Goal: Task Accomplishment & Management: Complete application form

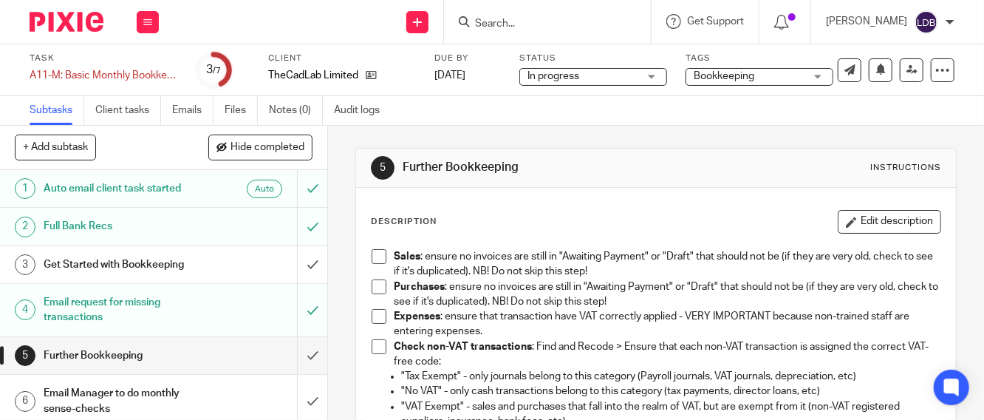
scroll to position [55, 0]
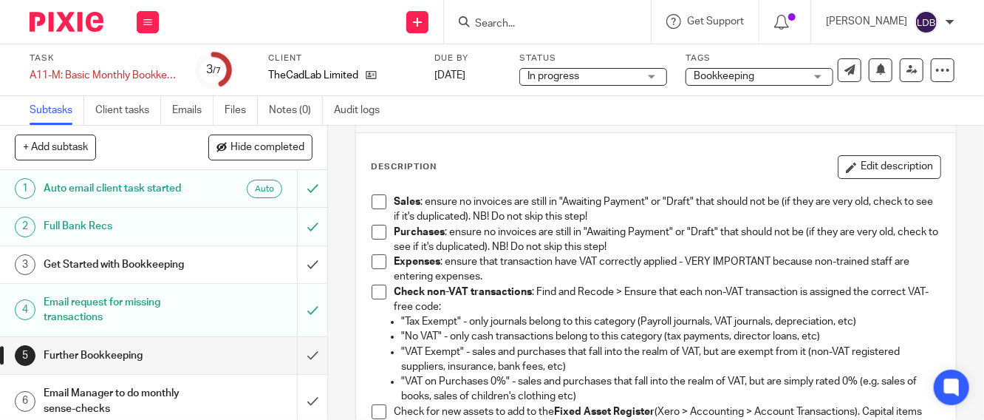
click at [142, 227] on h1 "Full Bank Recs" at bounding box center [124, 226] width 160 height 22
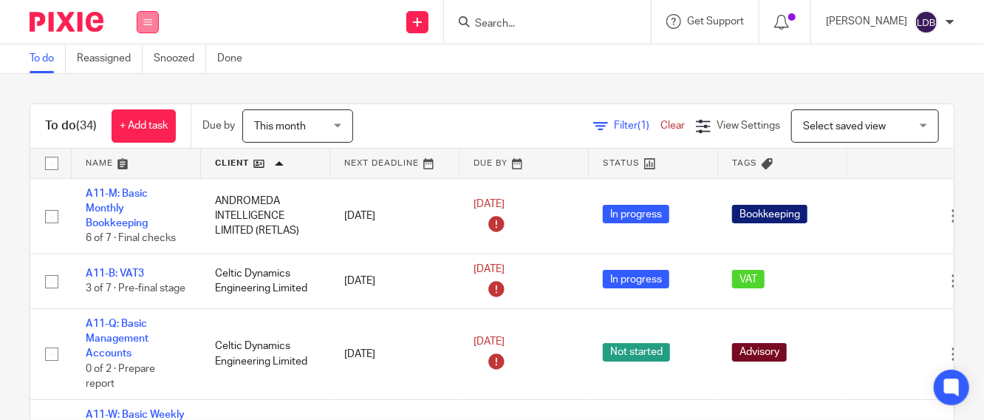
click at [142, 23] on button at bounding box center [148, 22] width 22 height 22
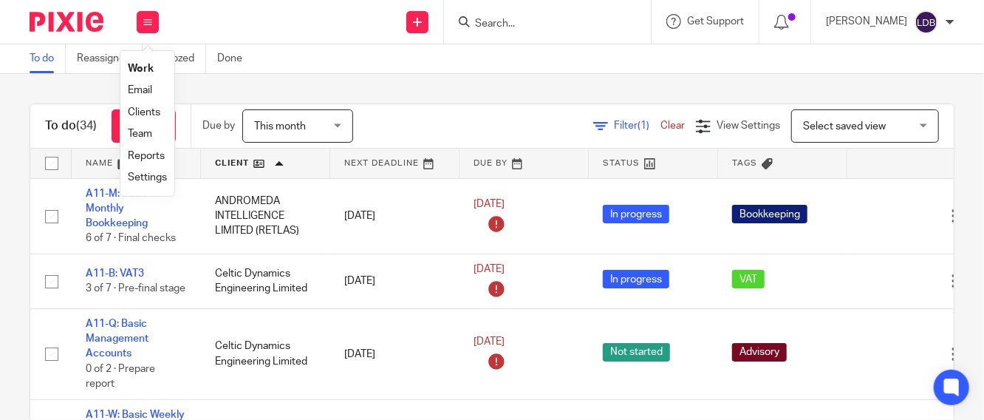
click at [149, 65] on link "Work" at bounding box center [141, 69] width 26 height 10
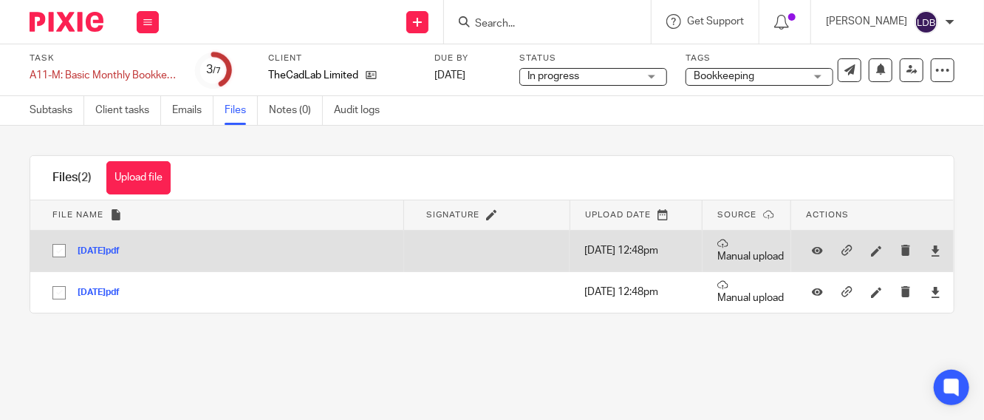
click at [103, 253] on button "1Aug.pdf" at bounding box center [104, 251] width 53 height 10
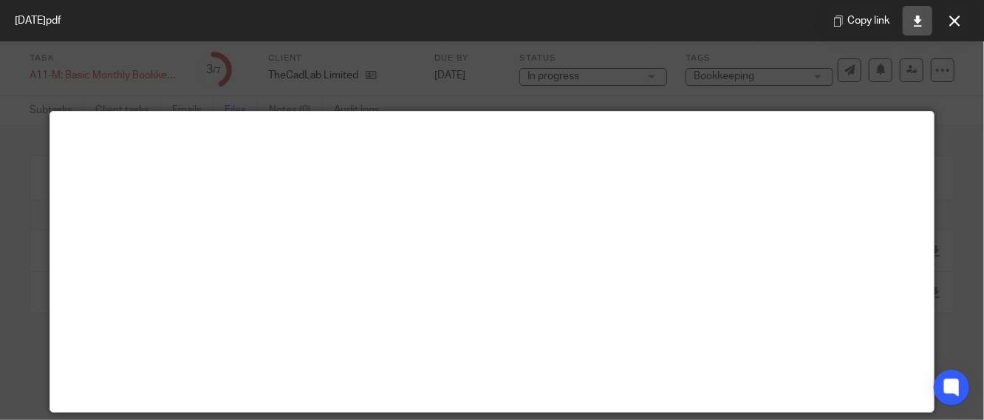
click at [911, 18] on link at bounding box center [918, 21] width 30 height 30
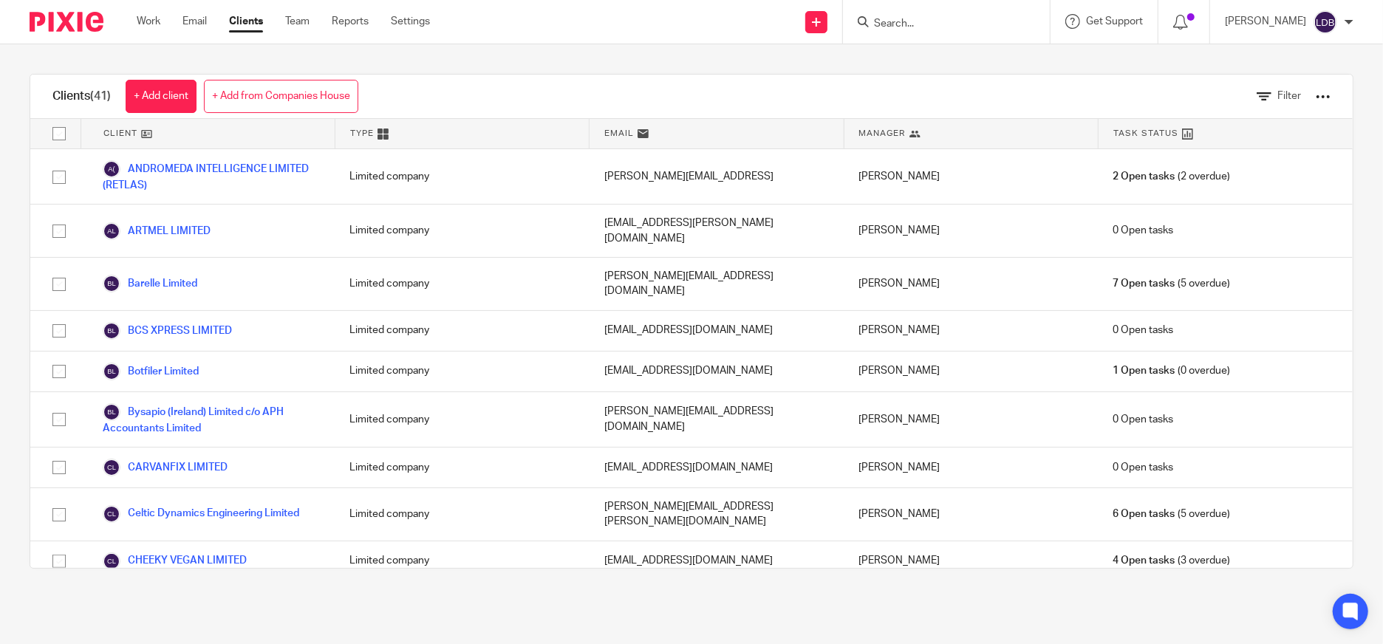
scroll to position [1334, 0]
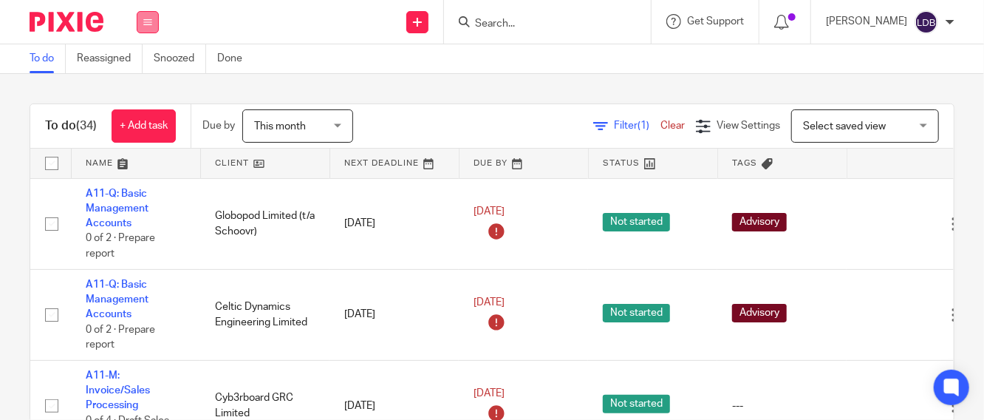
click at [154, 24] on button at bounding box center [148, 22] width 22 height 22
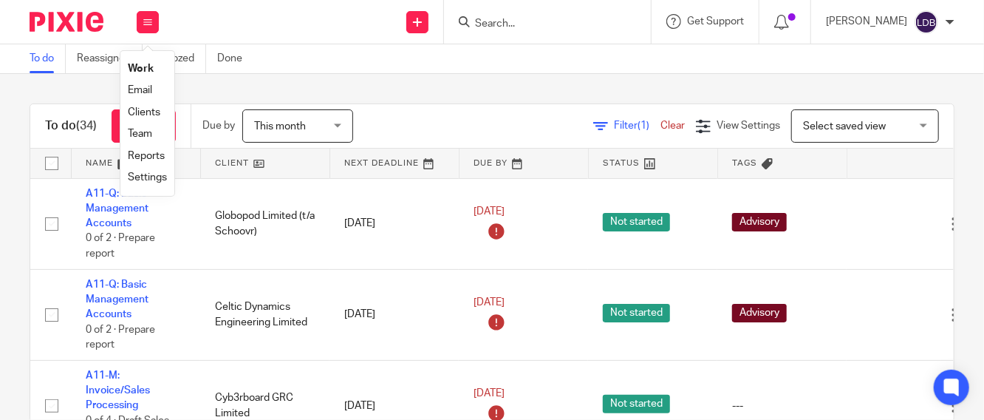
click at [141, 110] on link "Clients" at bounding box center [144, 112] width 33 height 10
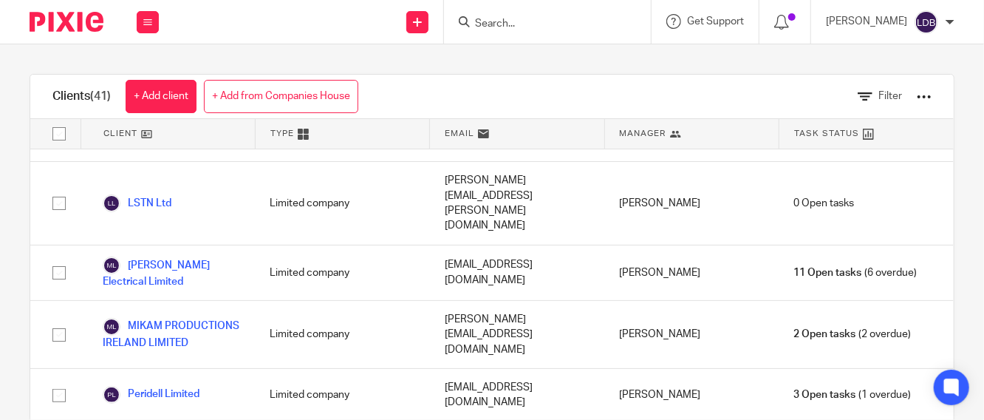
scroll to position [1806, 0]
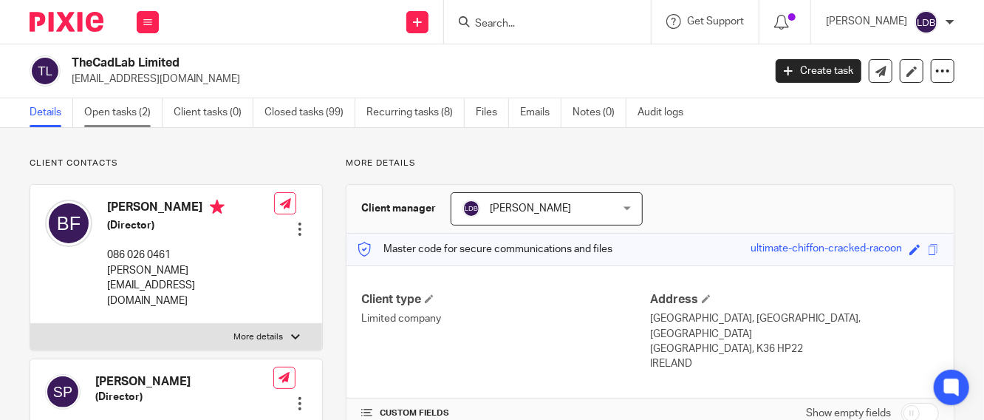
click at [120, 112] on link "Open tasks (2)" at bounding box center [123, 112] width 78 height 29
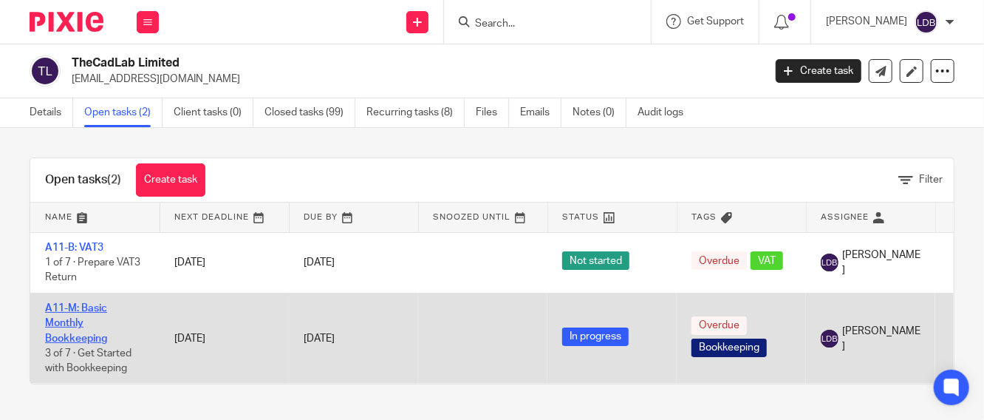
click at [83, 320] on link "A11-M: Basic Monthly Bookkeeping" at bounding box center [76, 323] width 62 height 41
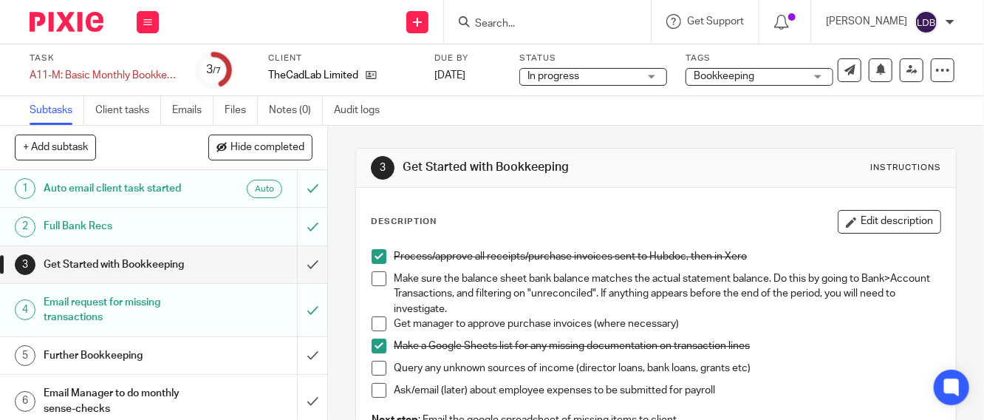
click at [506, 306] on p "Make sure the balance sheet bank balance matches the actual statement balance. …" at bounding box center [667, 293] width 547 height 45
click at [842, 228] on button "Edit description" at bounding box center [889, 222] width 103 height 24
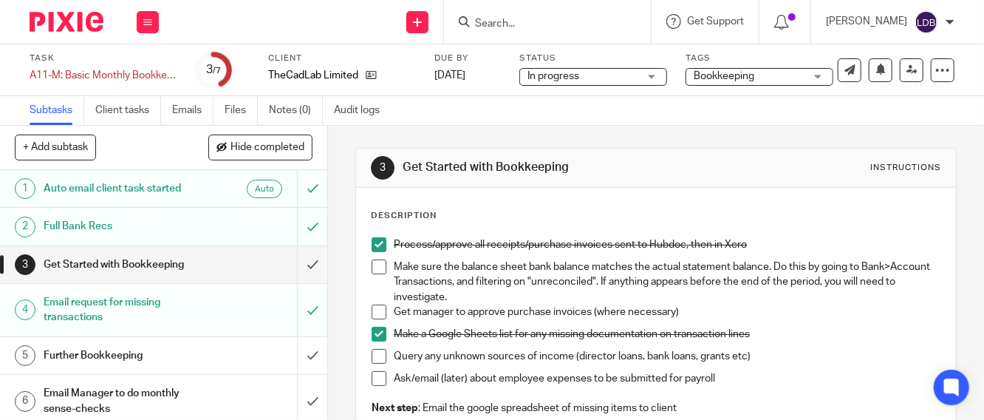
click at [528, 299] on p "Make sure the balance sheet bank balance matches the actual statement balance. …" at bounding box center [667, 281] width 547 height 45
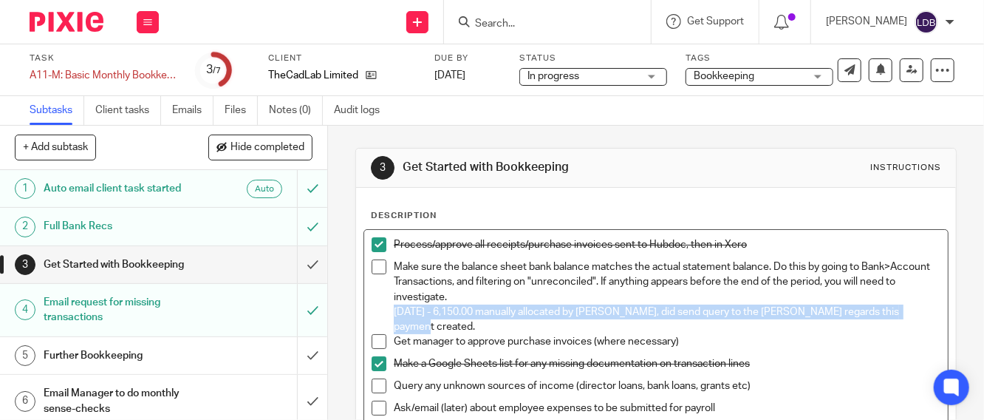
drag, startPoint x: 905, startPoint y: 312, endPoint x: 381, endPoint y: 304, distance: 524.6
click at [381, 304] on li "Make sure the balance sheet bank balance matches the actual statement balance. …" at bounding box center [656, 296] width 569 height 75
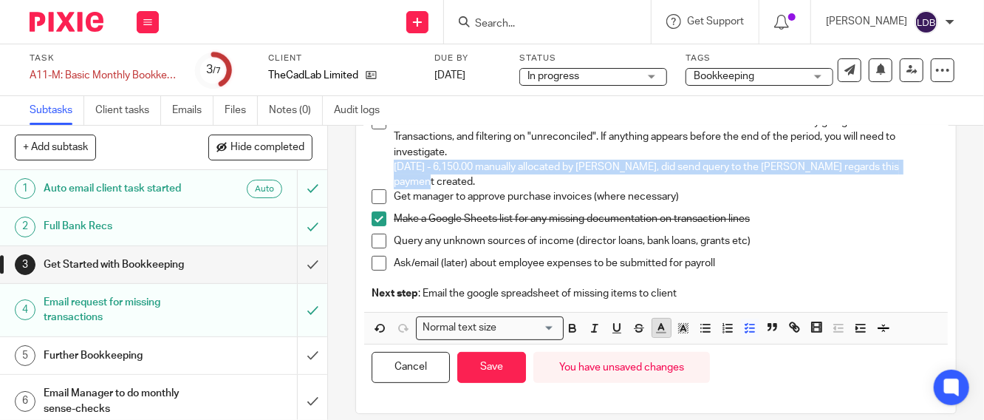
click at [655, 321] on icon "button" at bounding box center [661, 327] width 13 height 13
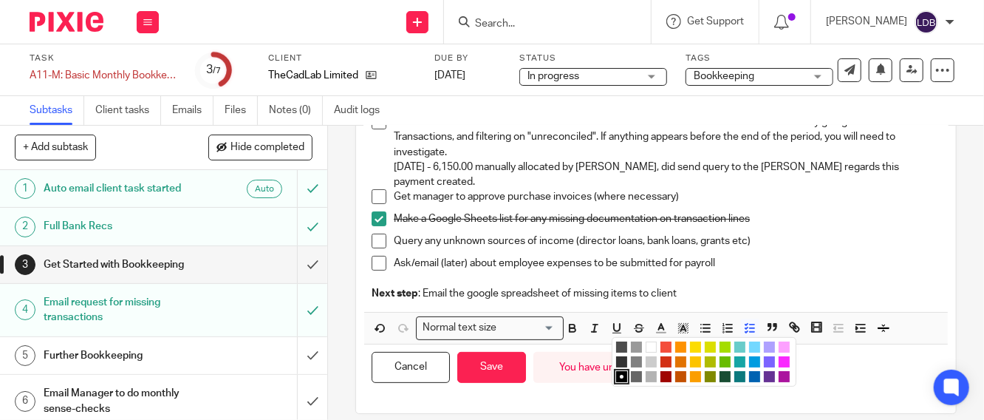
click at [665, 341] on li "color:#F44E3B" at bounding box center [666, 346] width 11 height 11
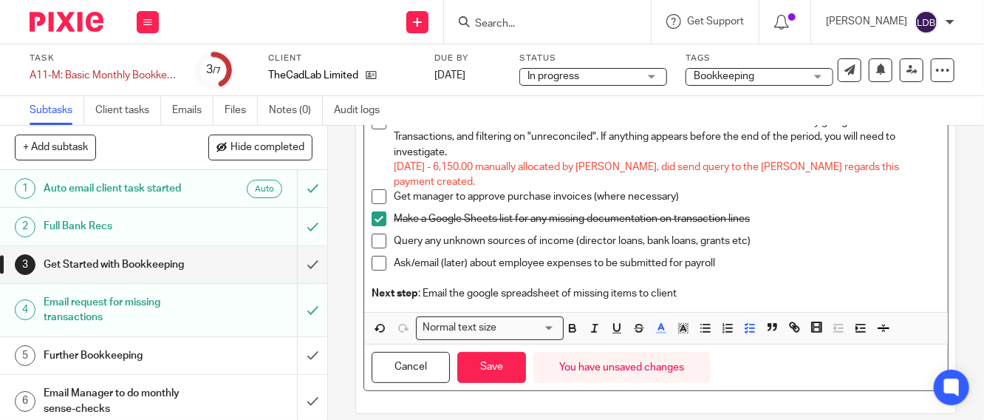
click at [484, 233] on p "Query any unknown sources of income (director loans, bank loans, grants etc)" at bounding box center [667, 240] width 547 height 15
click at [379, 189] on span at bounding box center [379, 196] width 15 height 15
click at [375, 189] on span at bounding box center [379, 196] width 15 height 15
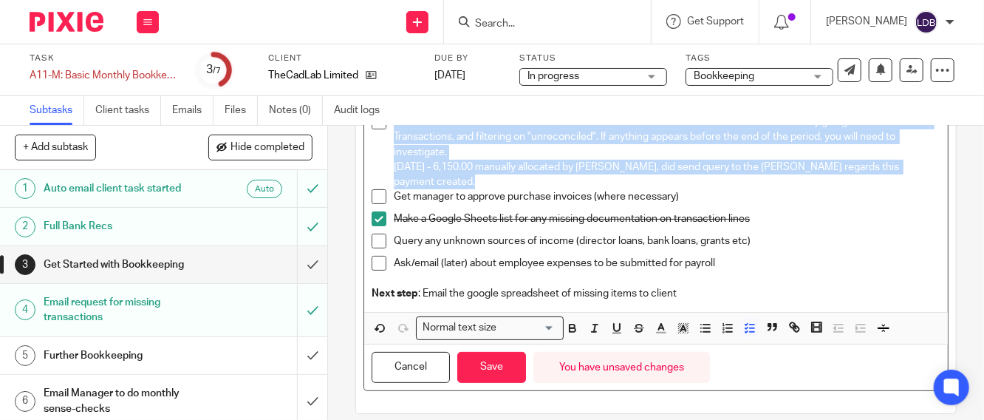
click at [394, 189] on p "Get manager to approve purchase invoices (where necessary)" at bounding box center [667, 196] width 547 height 15
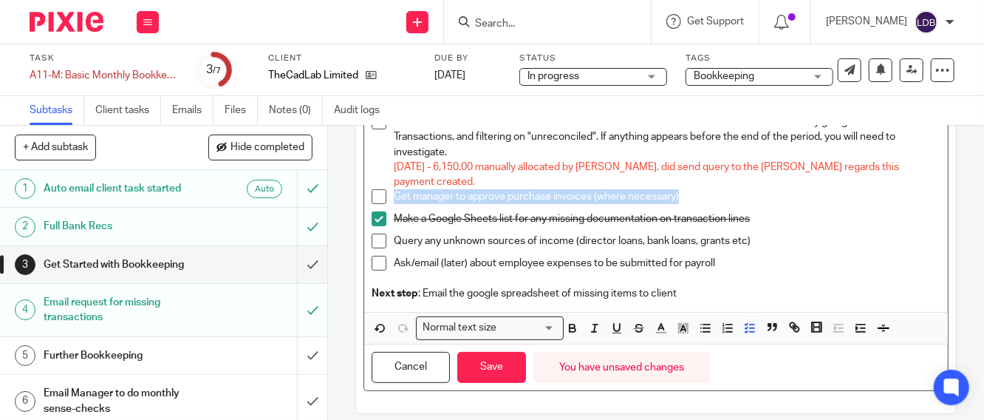
drag, startPoint x: 677, startPoint y: 185, endPoint x: 326, endPoint y: 183, distance: 351.0
click at [328, 183] on div "3 Get Started with Bookkeeping Instructions Description Process/approve all rec…" at bounding box center [656, 273] width 656 height 294
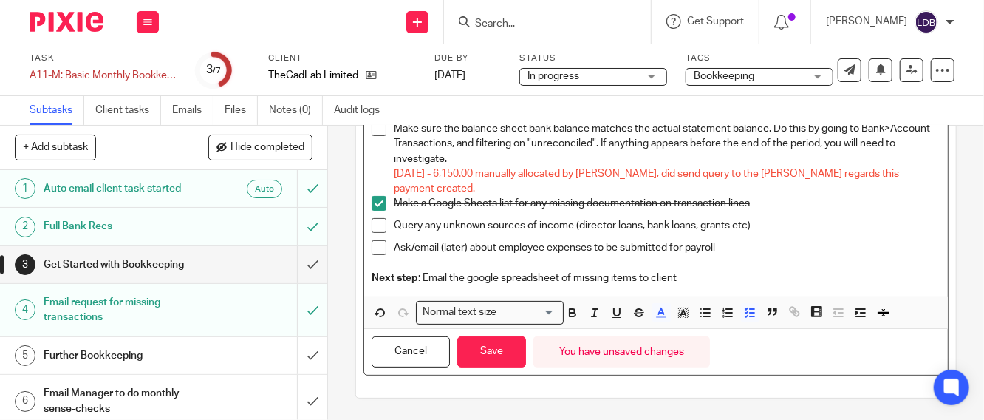
scroll to position [123, 0]
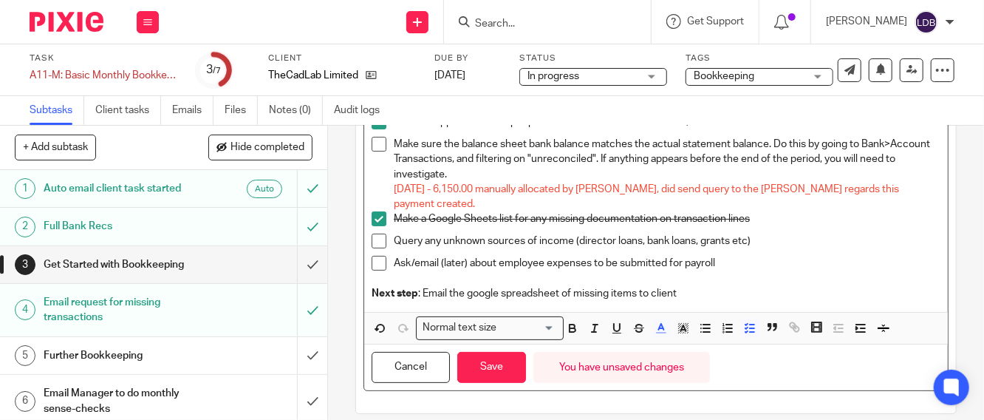
click at [372, 233] on span at bounding box center [379, 240] width 15 height 15
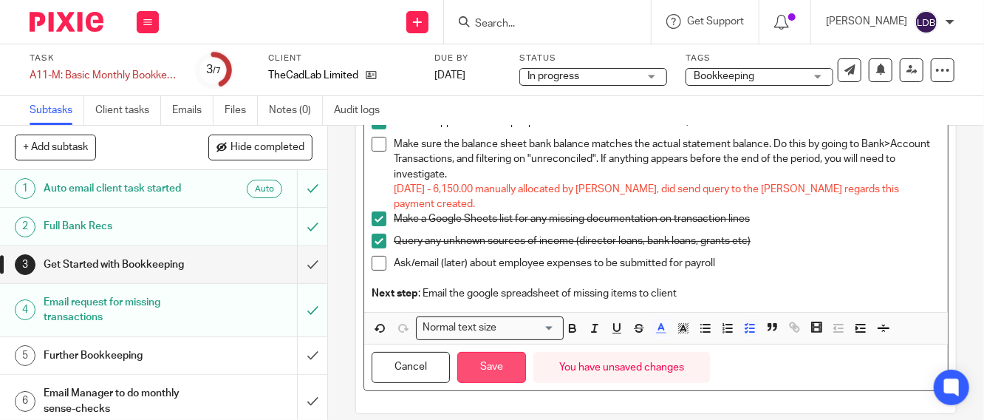
click at [494, 352] on button "Save" at bounding box center [491, 368] width 69 height 32
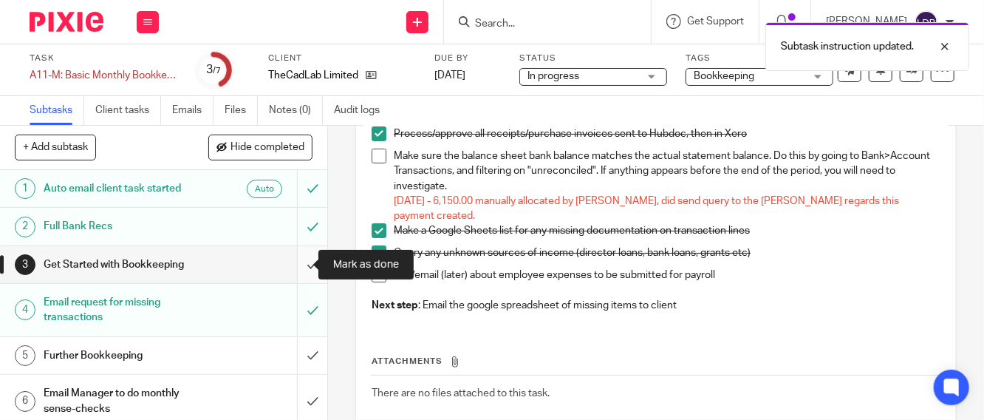
scroll to position [134, 0]
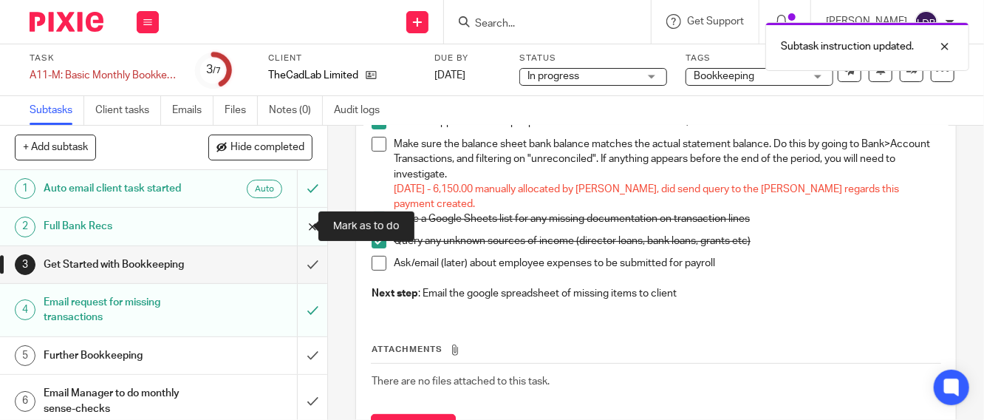
click at [296, 229] on input "submit" at bounding box center [163, 226] width 327 height 37
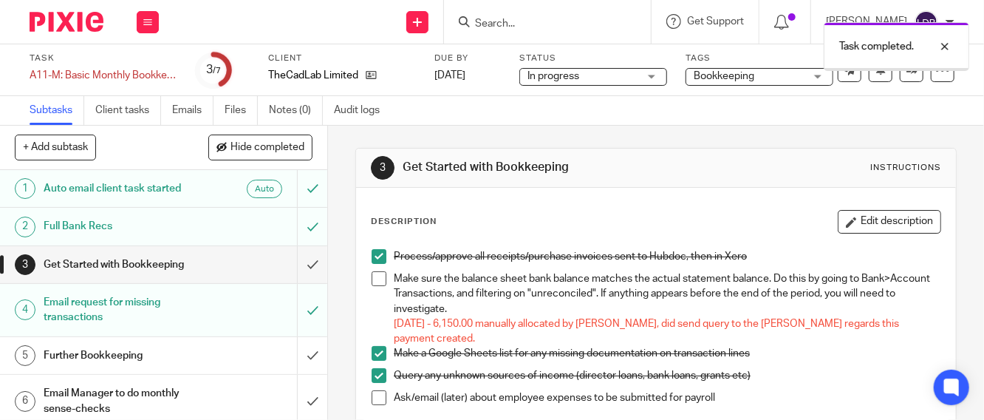
click at [227, 267] on div "Get Started with Bookkeeping" at bounding box center [163, 264] width 239 height 22
click at [192, 273] on div "Get Started with Bookkeeping" at bounding box center [163, 264] width 239 height 22
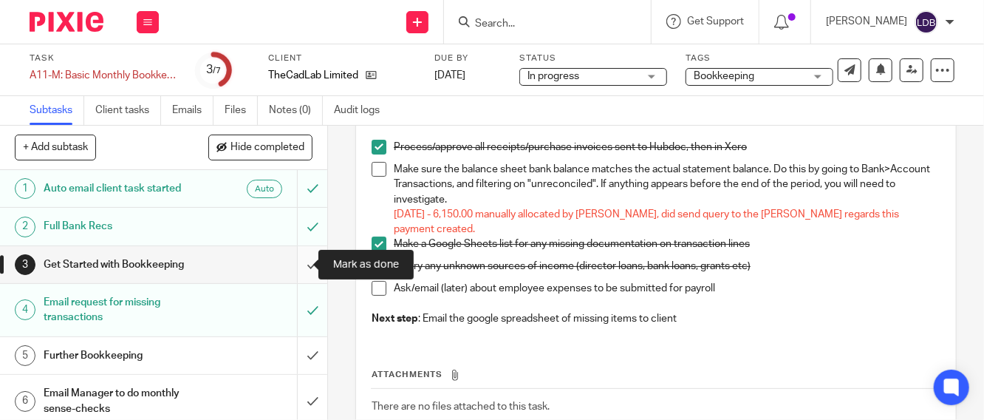
click at [300, 263] on input "submit" at bounding box center [163, 264] width 327 height 37
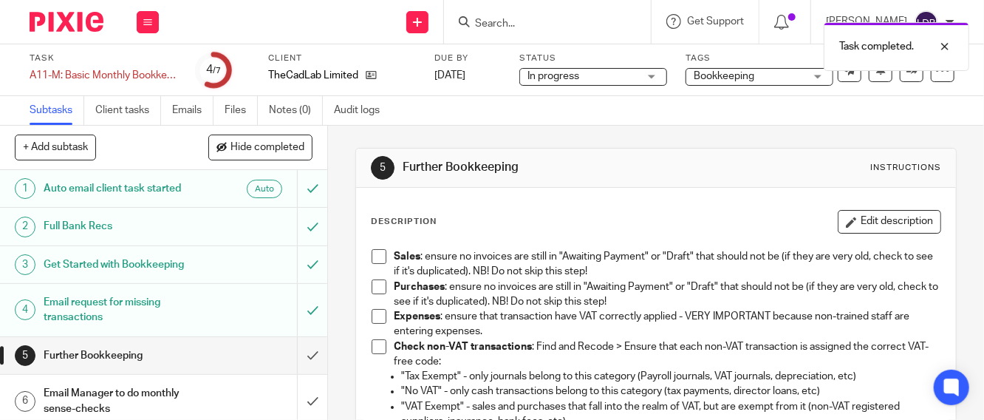
click at [219, 348] on div "Further Bookkeeping" at bounding box center [163, 355] width 239 height 22
click at [378, 257] on span at bounding box center [379, 256] width 15 height 15
click at [372, 286] on span at bounding box center [379, 286] width 15 height 15
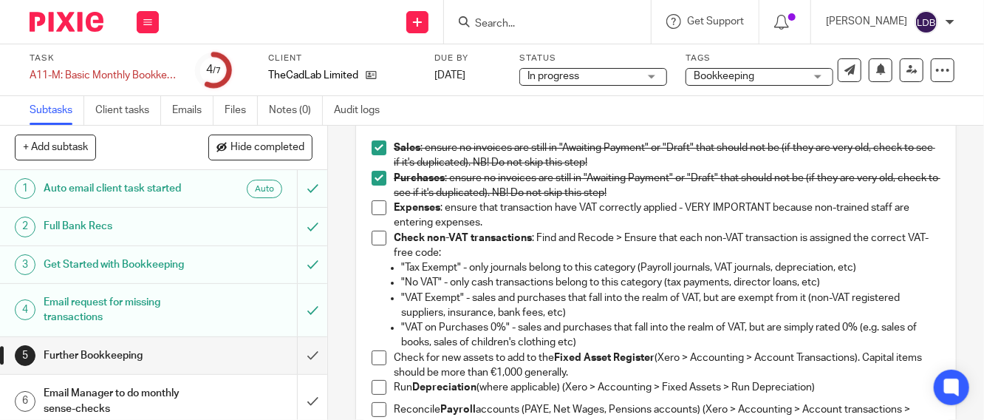
scroll to position [109, 0]
click at [373, 203] on span at bounding box center [379, 206] width 15 height 15
click at [372, 235] on span at bounding box center [379, 237] width 15 height 15
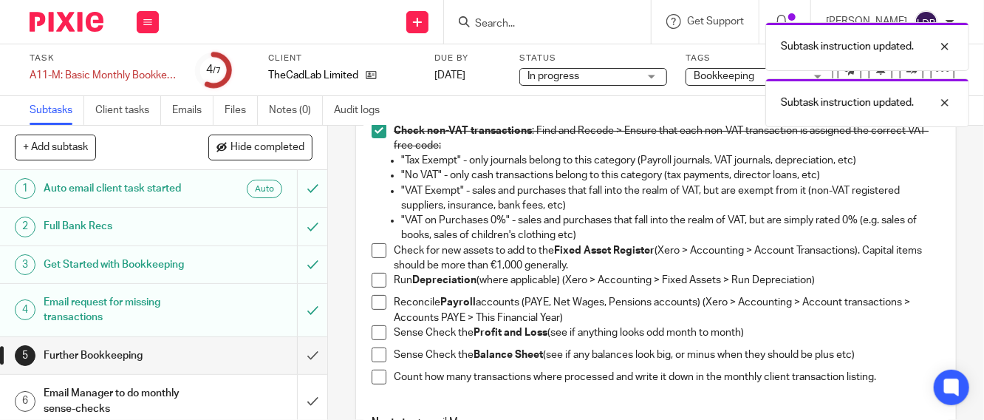
scroll to position [219, 0]
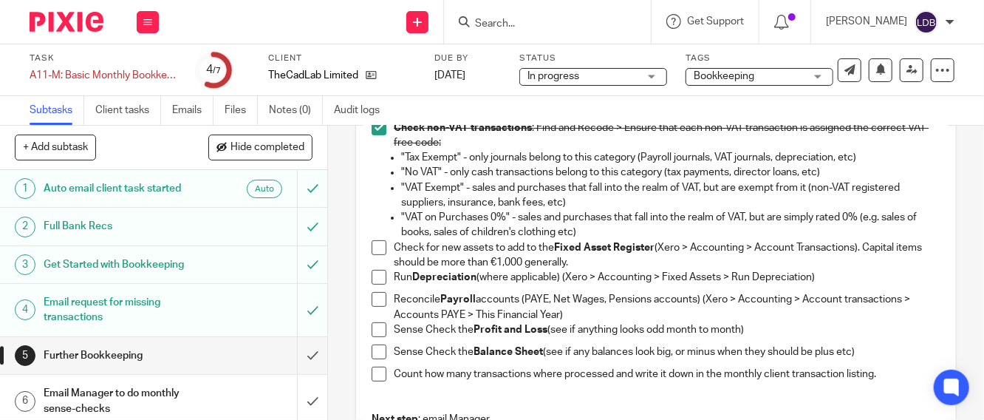
click at [382, 242] on li "Check for new assets to add to the Fixed Asset Register (Xero > Accounting > Ac…" at bounding box center [656, 255] width 569 height 30
click at [372, 244] on span at bounding box center [379, 247] width 15 height 15
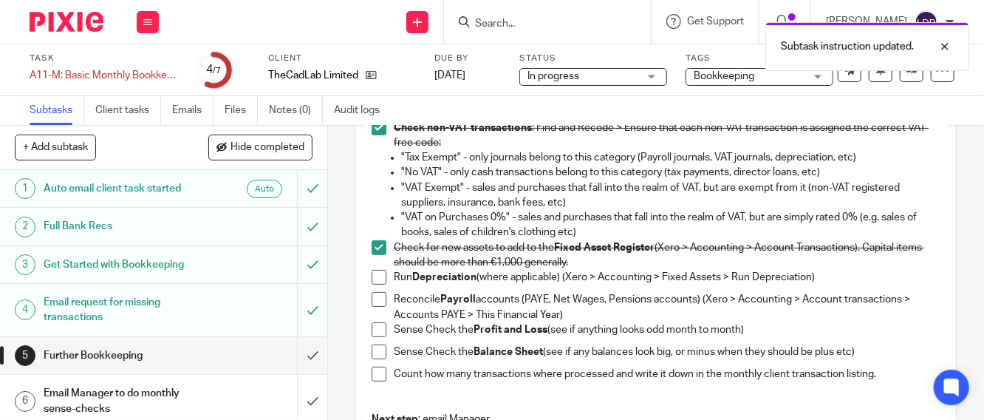
click at [373, 276] on span at bounding box center [379, 277] width 15 height 15
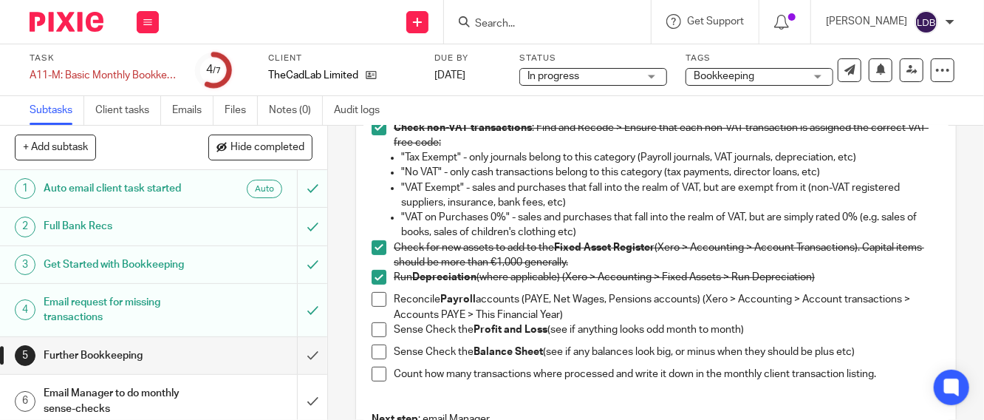
click at [375, 331] on span at bounding box center [379, 329] width 15 height 15
click at [372, 352] on span at bounding box center [379, 351] width 15 height 15
click at [378, 372] on span at bounding box center [379, 373] width 15 height 15
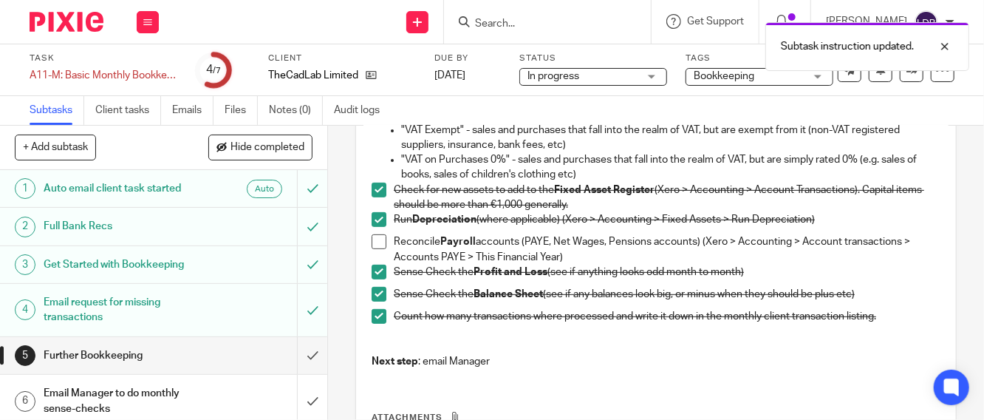
scroll to position [383, 0]
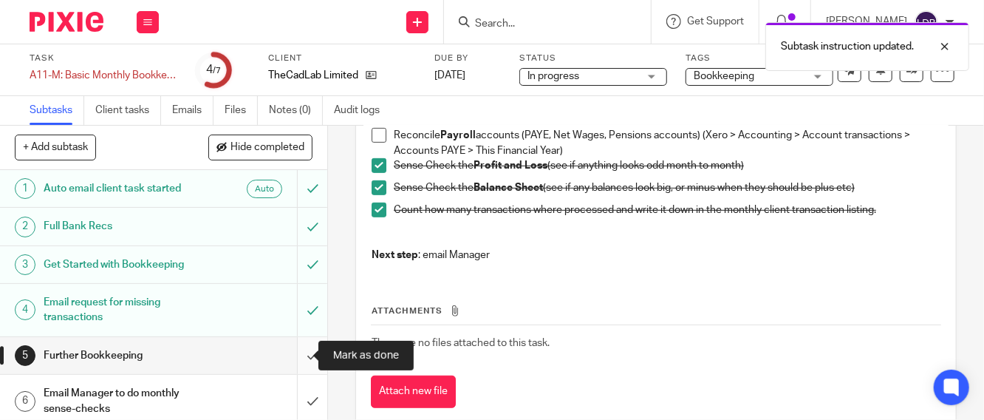
click at [298, 355] on input "submit" at bounding box center [163, 355] width 327 height 37
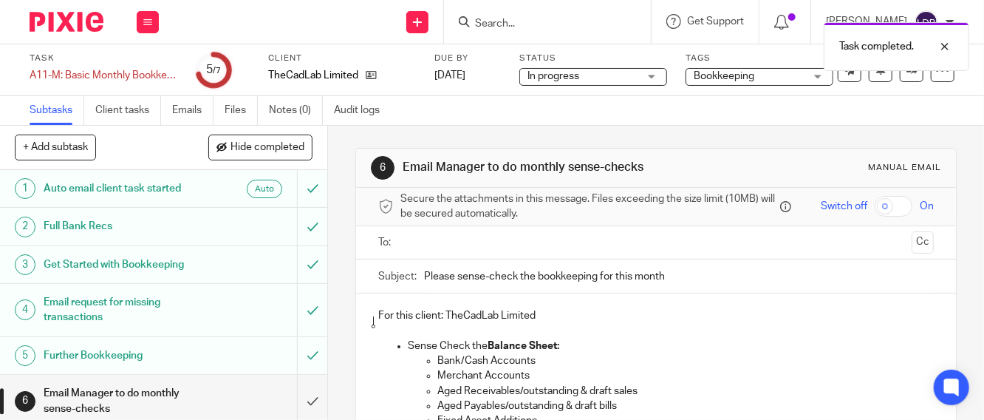
scroll to position [45, 0]
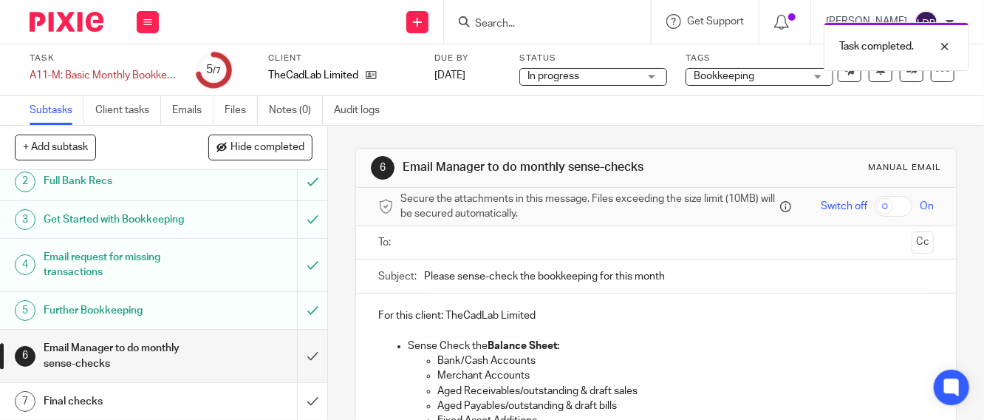
click at [174, 360] on h1 "Email Manager to do monthly sense-checks" at bounding box center [124, 356] width 160 height 38
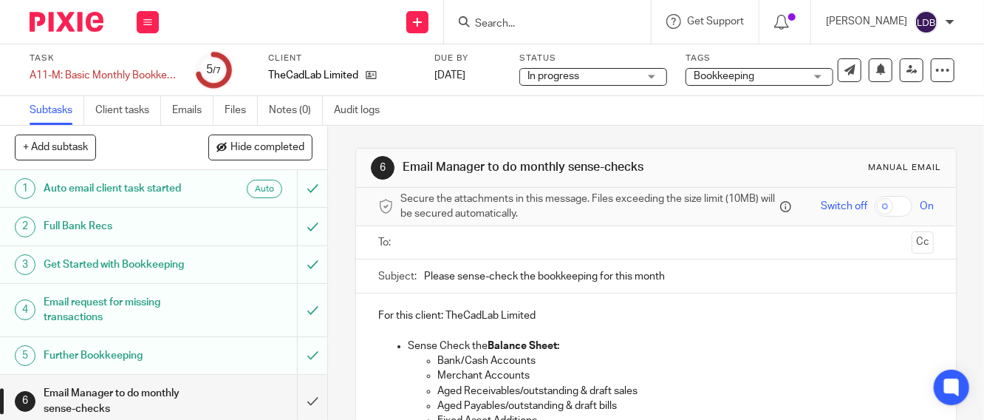
click at [445, 251] on input "text" at bounding box center [656, 242] width 500 height 17
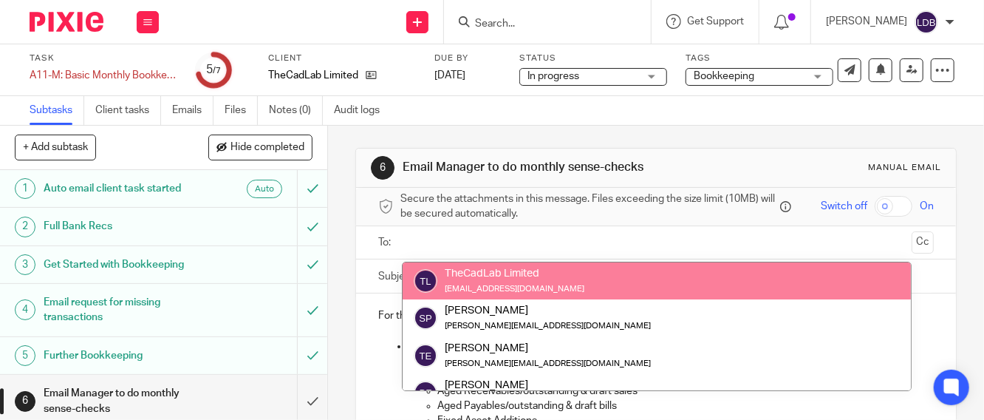
click at [333, 296] on div "6 Email Manager to do monthly sense-checks Manual email Secure the attachments …" at bounding box center [656, 273] width 656 height 294
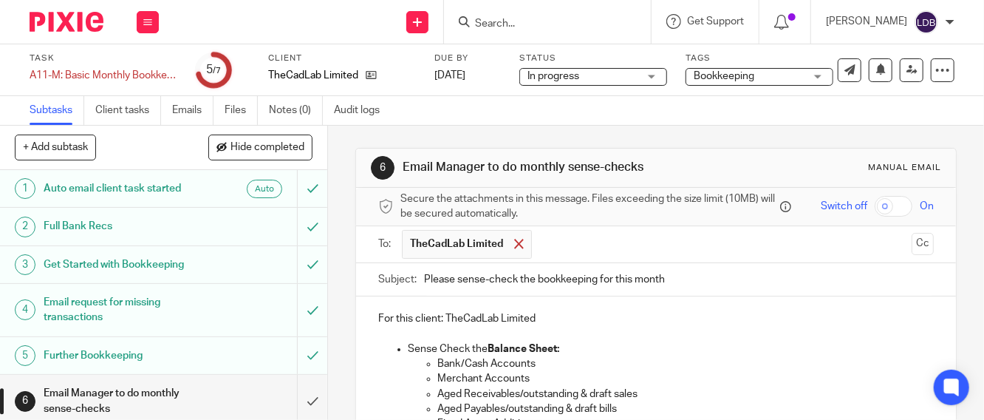
click at [514, 248] on span at bounding box center [519, 244] width 10 height 10
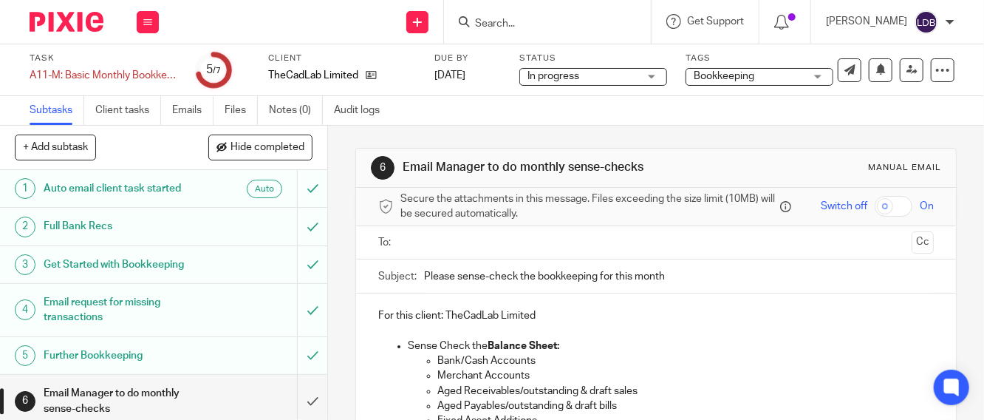
click at [424, 280] on input "Please sense-check the bookkeeping for this month" at bounding box center [679, 275] width 510 height 33
click at [731, 280] on input "TCL001 || Please sense-check the bookkeeping for this month" at bounding box center [679, 275] width 510 height 33
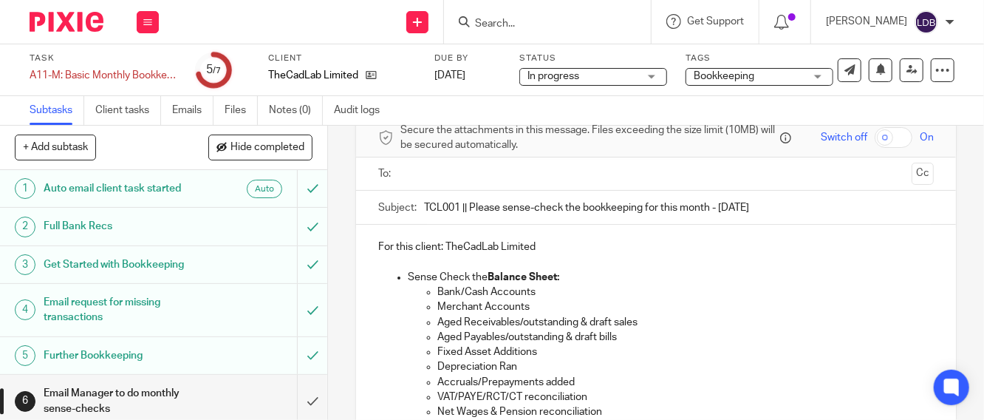
scroll to position [164, 0]
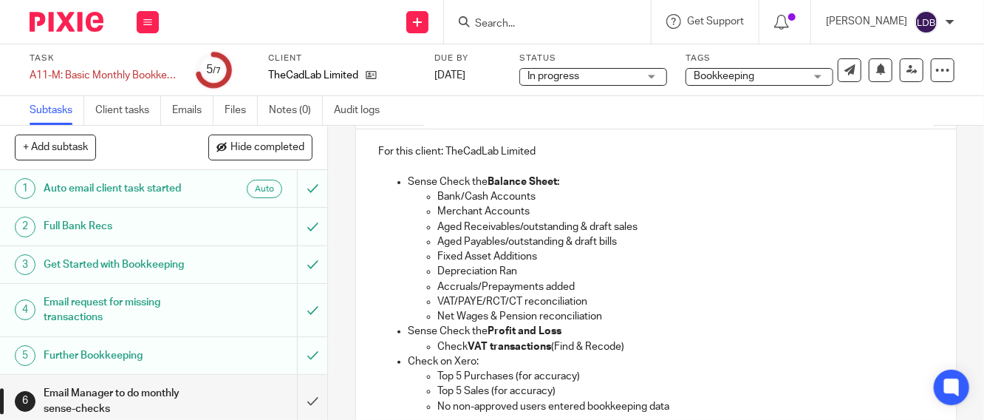
type input "TCL001 || Please sense-check the bookkeeping for this month - Aug 2025"
click at [545, 201] on p "Bank/Cash Accounts" at bounding box center [685, 196] width 496 height 15
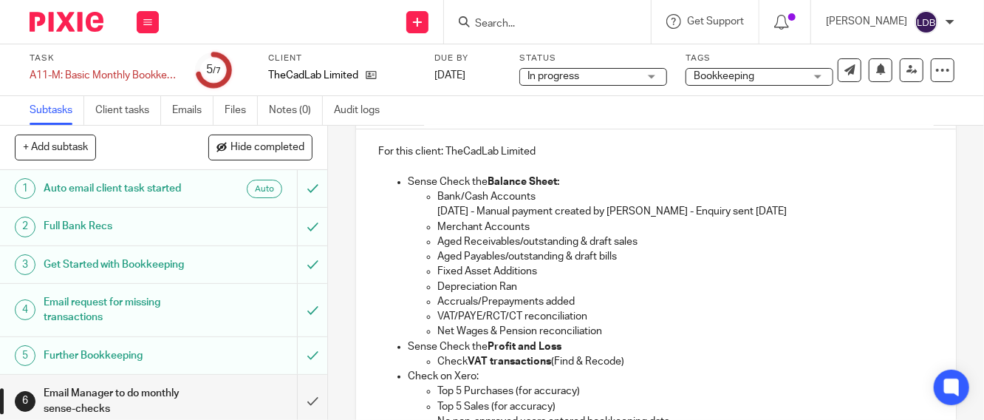
click at [0, 0] on span "-" at bounding box center [0, 0] width 0 height 0
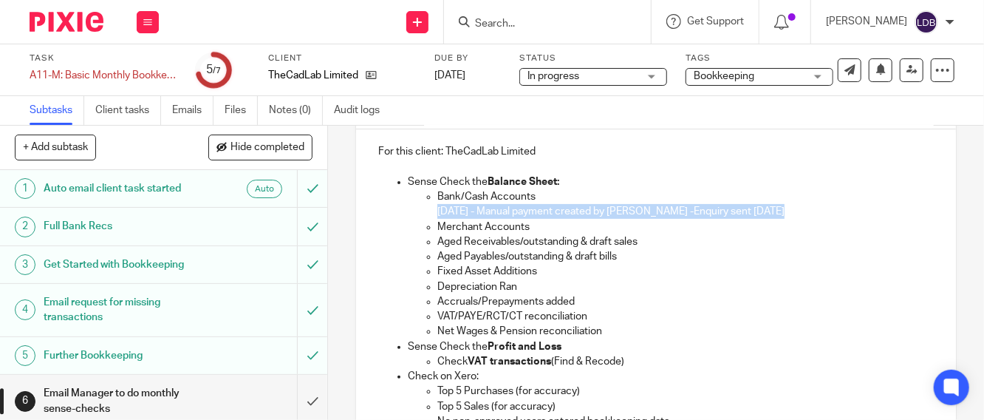
drag, startPoint x: 771, startPoint y: 216, endPoint x: 425, endPoint y: 217, distance: 345.8
click at [425, 217] on ul "Bank/Cash Accounts 21.06.2025 - Manual payment created by Brian -Enquiry sent 1…" at bounding box center [671, 264] width 526 height 150
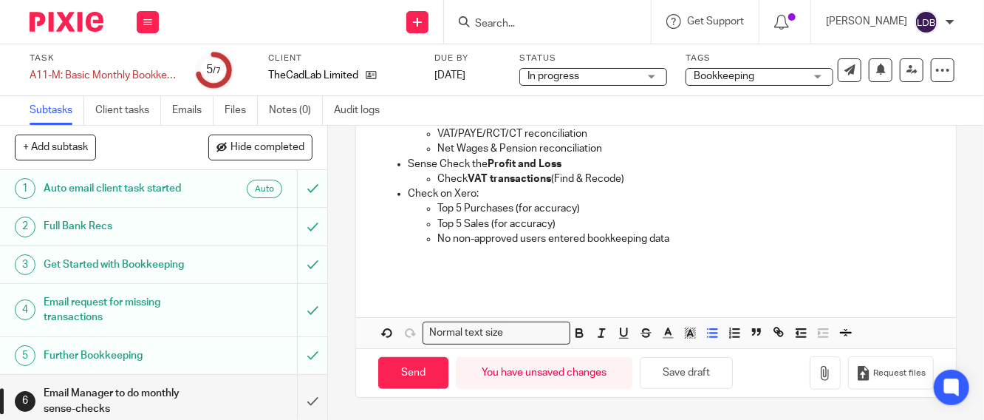
scroll to position [351, 0]
click at [662, 335] on icon "button" at bounding box center [667, 332] width 13 height 13
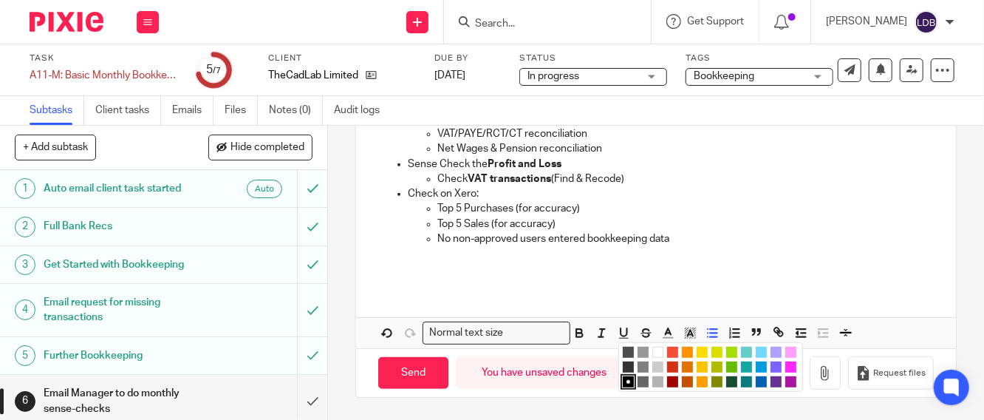
click at [667, 352] on li "color:#F44E3B" at bounding box center [672, 352] width 11 height 11
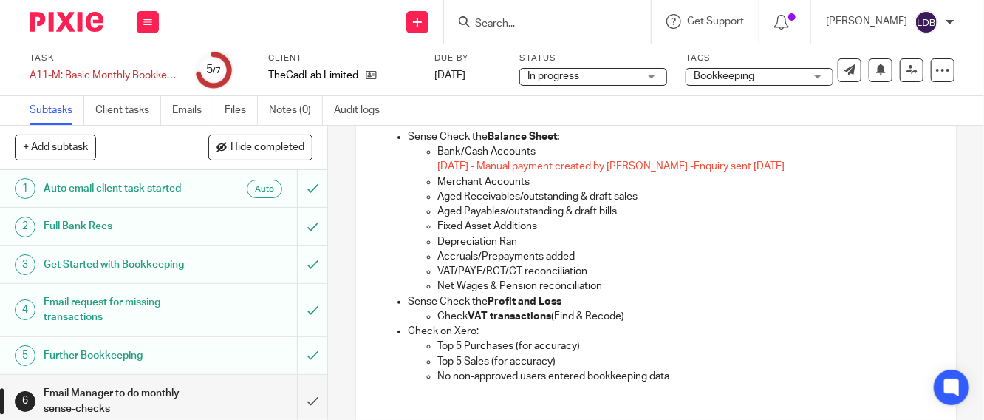
scroll to position [23, 0]
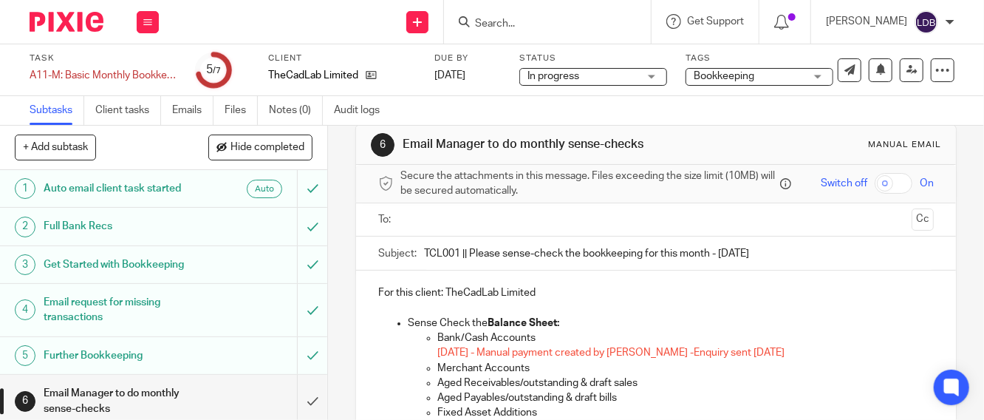
click at [686, 292] on p "For this client: TheCadLab Limited" at bounding box center [656, 292] width 556 height 15
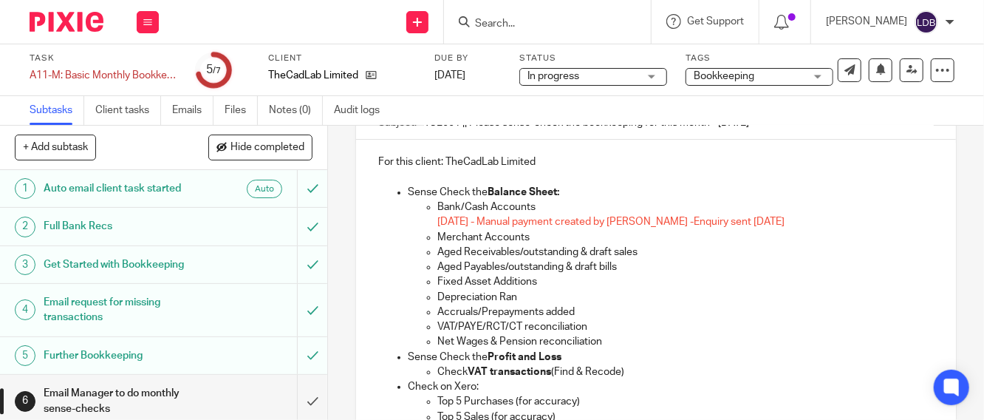
scroll to position [351, 0]
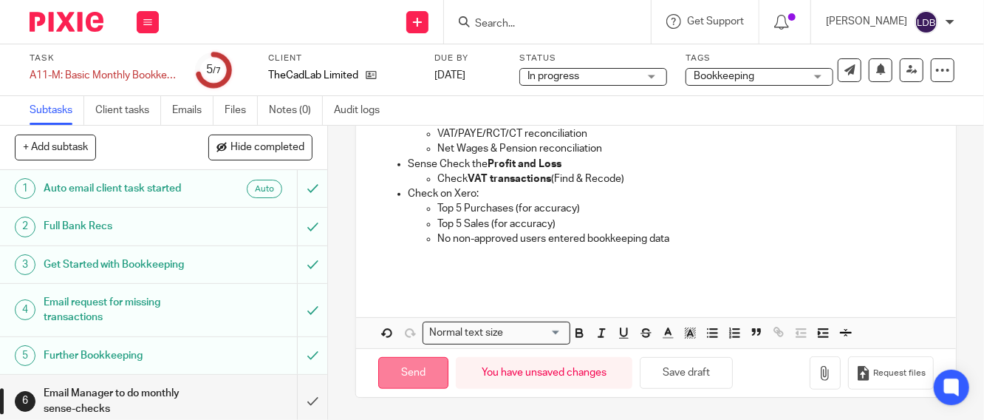
click at [412, 370] on input "Send" at bounding box center [413, 373] width 70 height 32
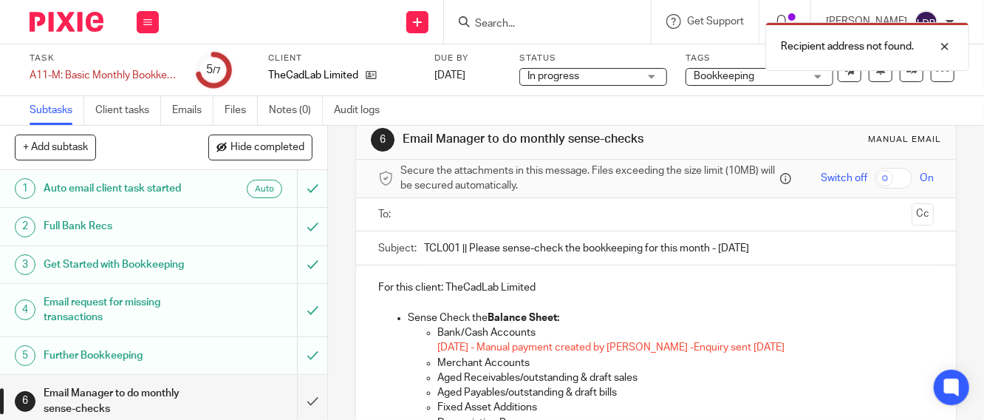
scroll to position [23, 0]
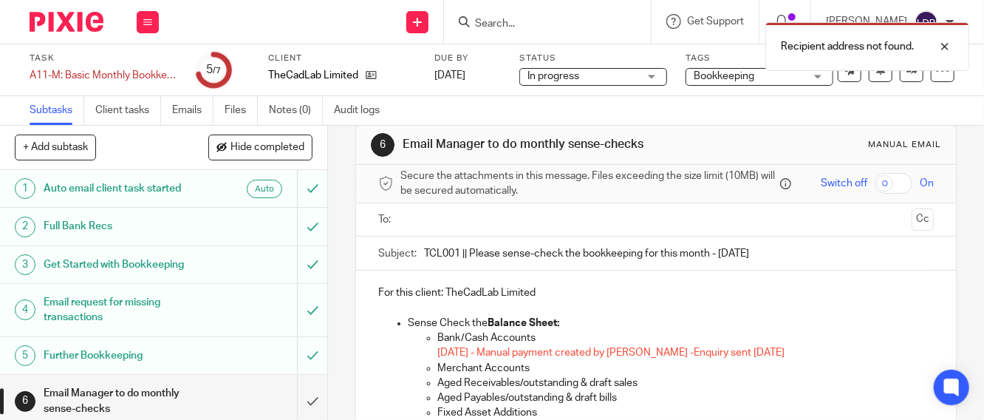
click at [415, 228] on input "text" at bounding box center [656, 219] width 500 height 17
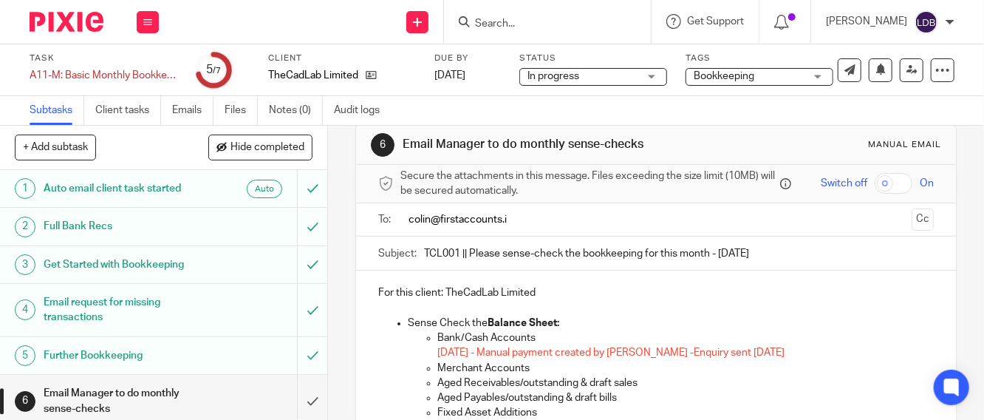
type input "colin@firstaccounts.ie"
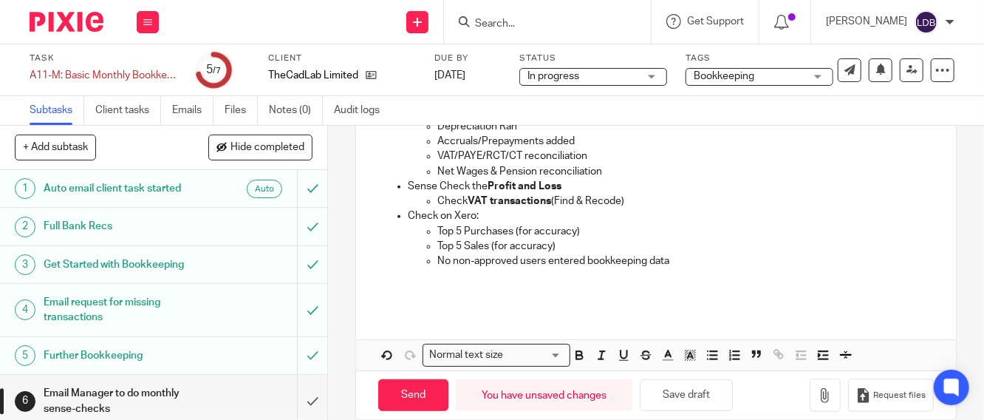
scroll to position [355, 0]
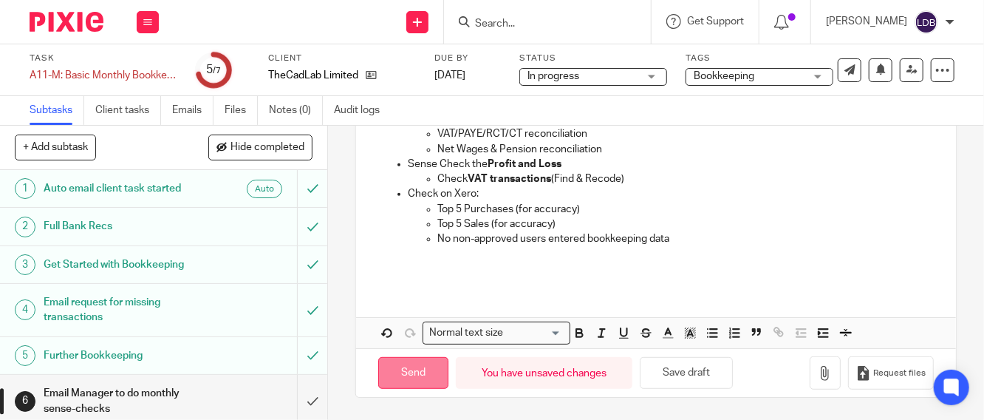
click at [414, 378] on input "Send" at bounding box center [413, 373] width 70 height 32
type input "Sent"
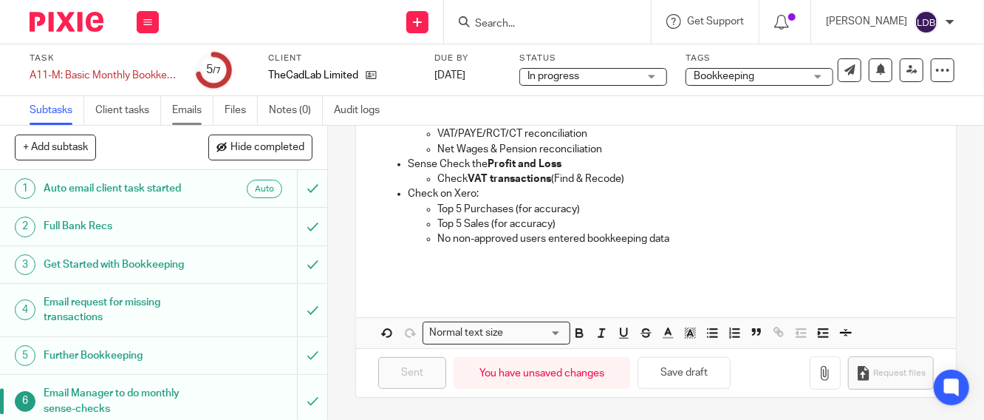
click at [188, 116] on link "Emails" at bounding box center [192, 110] width 41 height 29
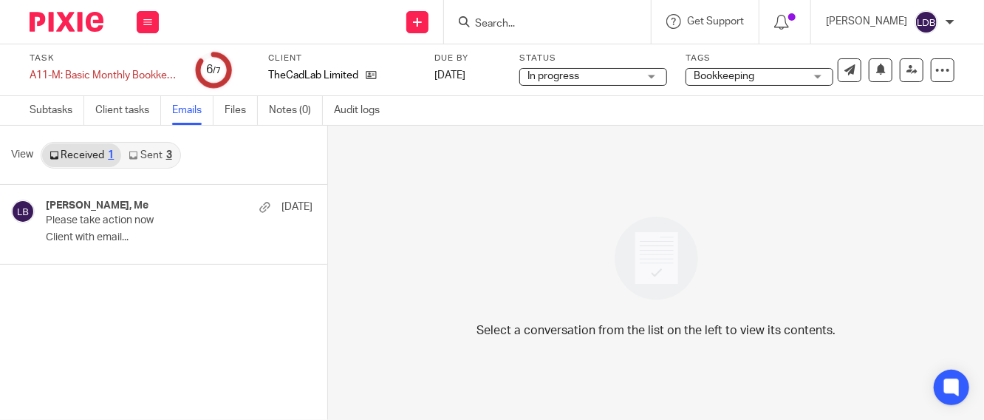
click at [159, 158] on link "Sent 3" at bounding box center [150, 155] width 58 height 24
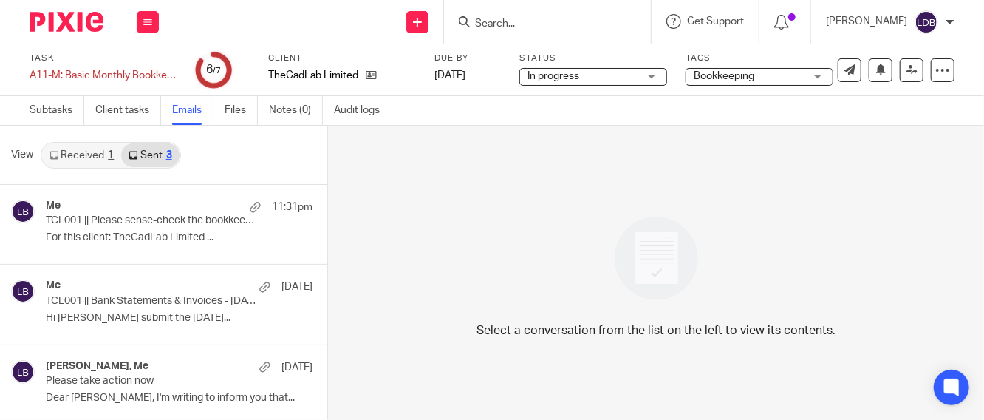
click at [601, 199] on div "Select a conversation from the list on the left to view its contents." at bounding box center [656, 273] width 656 height 294
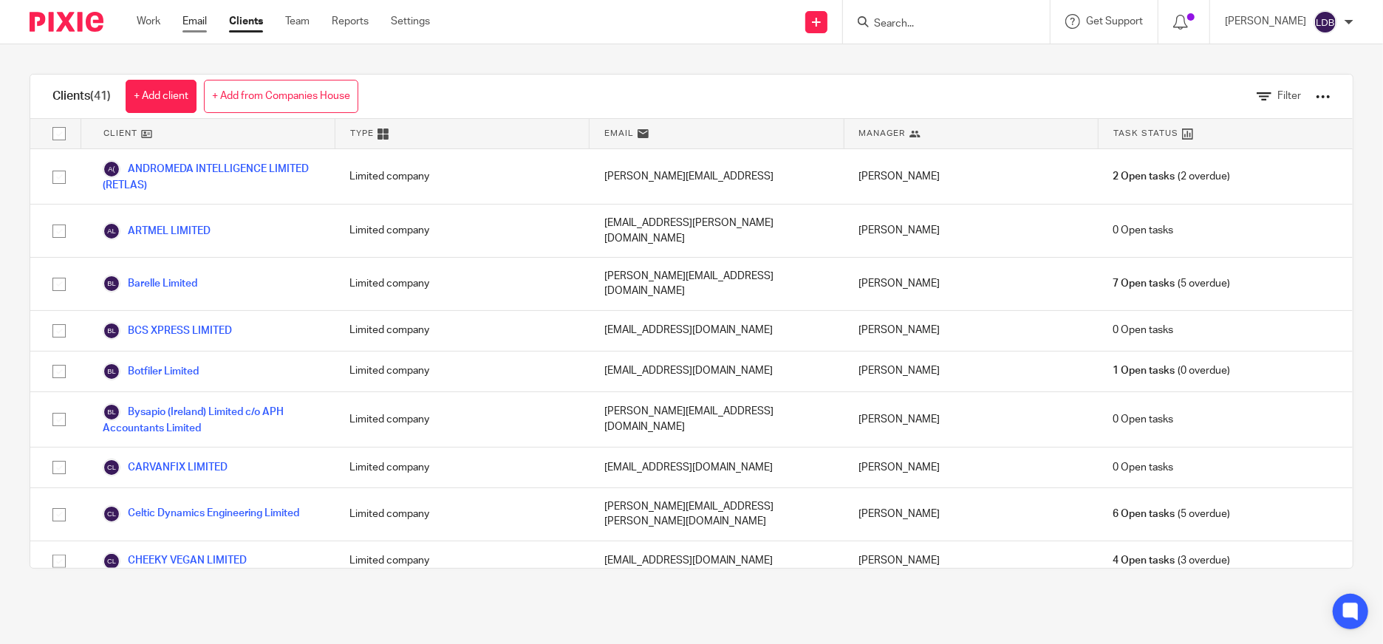
scroll to position [1334, 0]
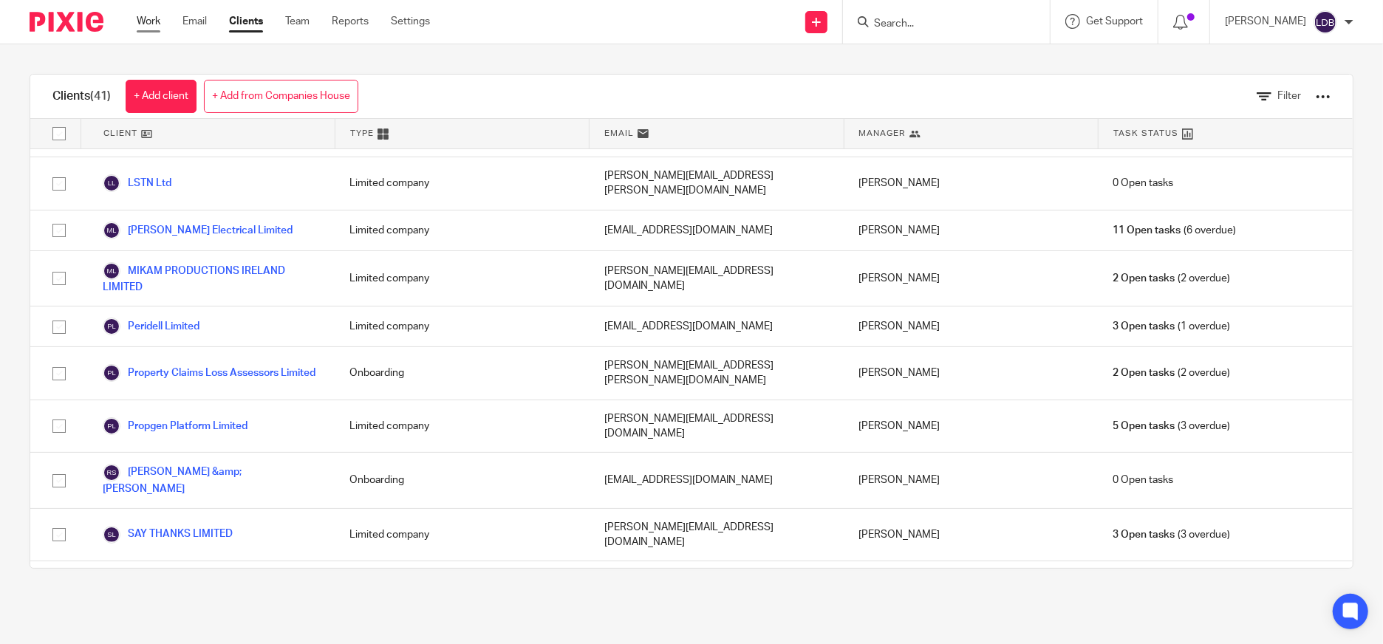
click at [143, 16] on link "Work" at bounding box center [149, 21] width 24 height 15
